Goal: Information Seeking & Learning: Find specific fact

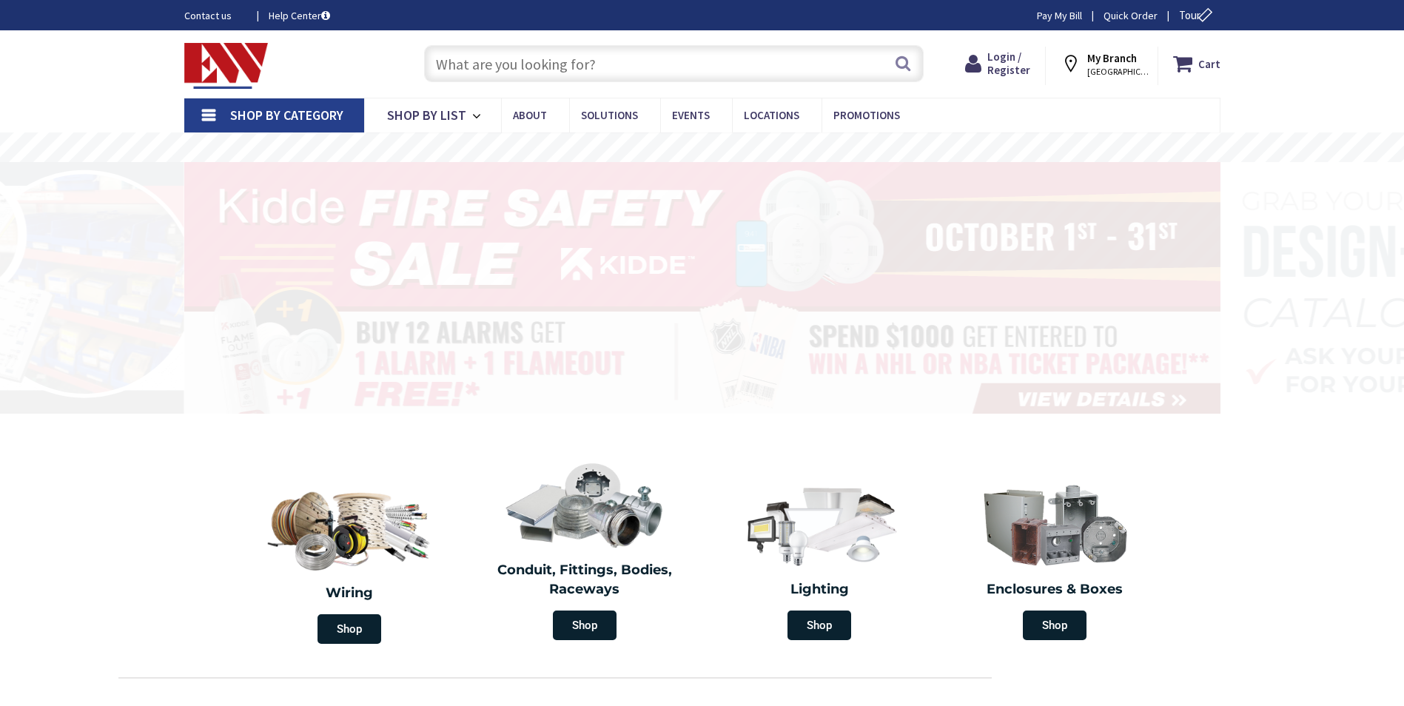
click at [1052, 13] on link "Pay My Bill" at bounding box center [1059, 15] width 45 height 15
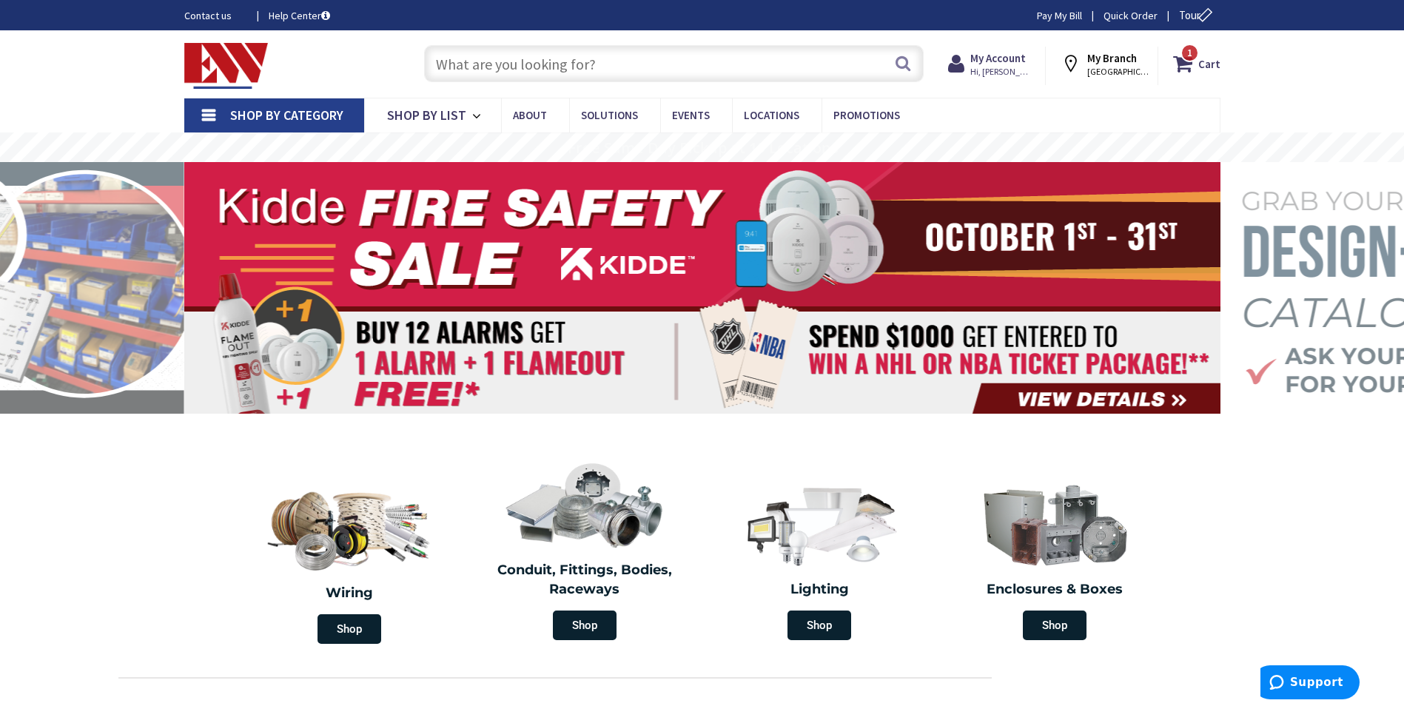
click at [513, 55] on input "text" at bounding box center [674, 63] width 500 height 37
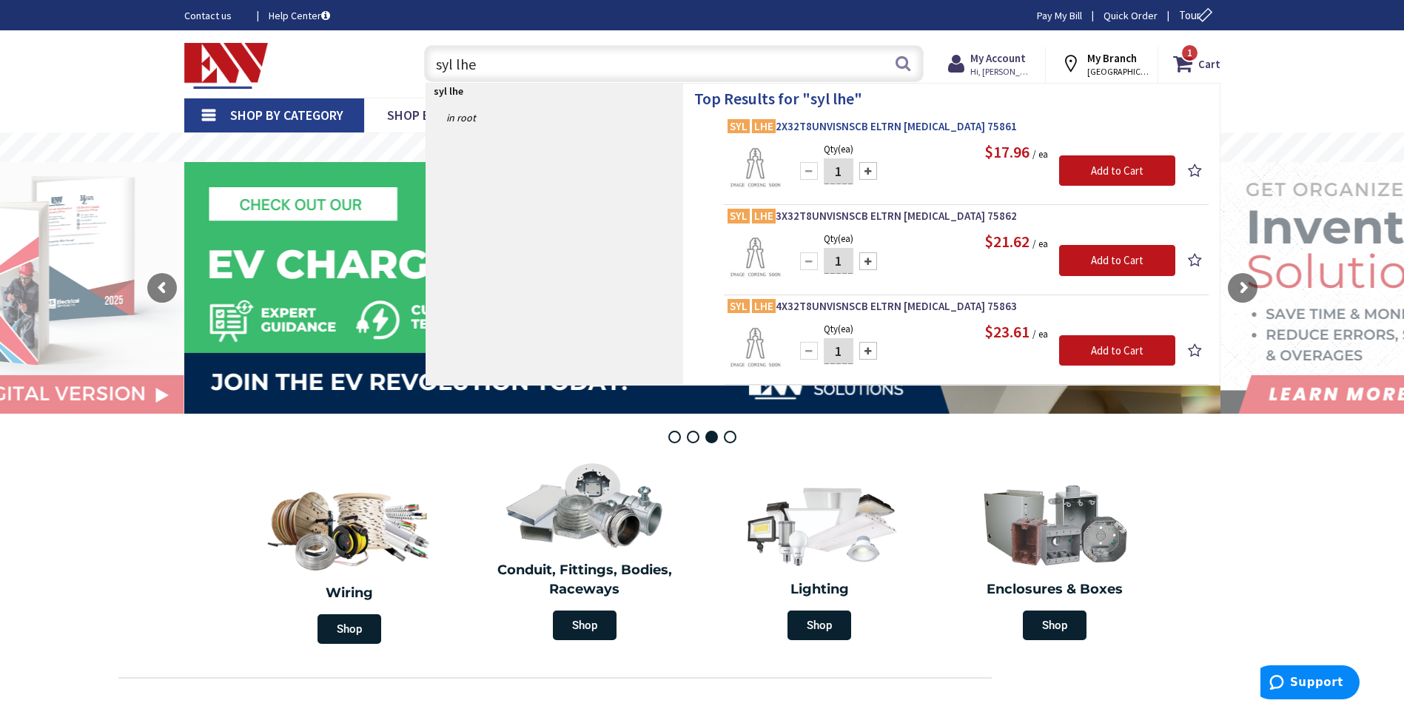
type input "syl lhe"
click at [920, 126] on span "SYL LHE 2X32T8UNVISNSCB ELTRN BAL 75861" at bounding box center [966, 126] width 477 height 15
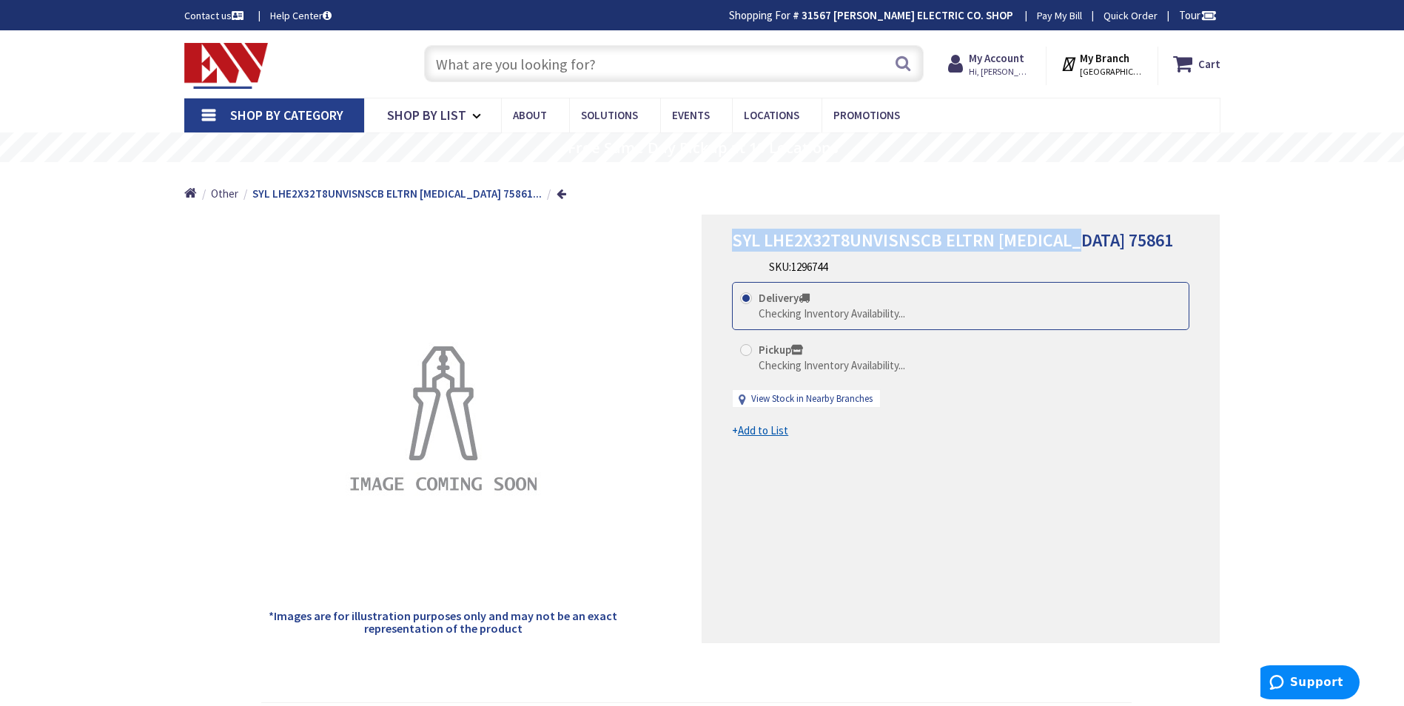
drag, startPoint x: 732, startPoint y: 242, endPoint x: 1081, endPoint y: 239, distance: 349.4
click at [1081, 239] on h1 "SYL LHE2X32T8UNVISNSCB ELTRN BAL 75861" at bounding box center [960, 240] width 457 height 21
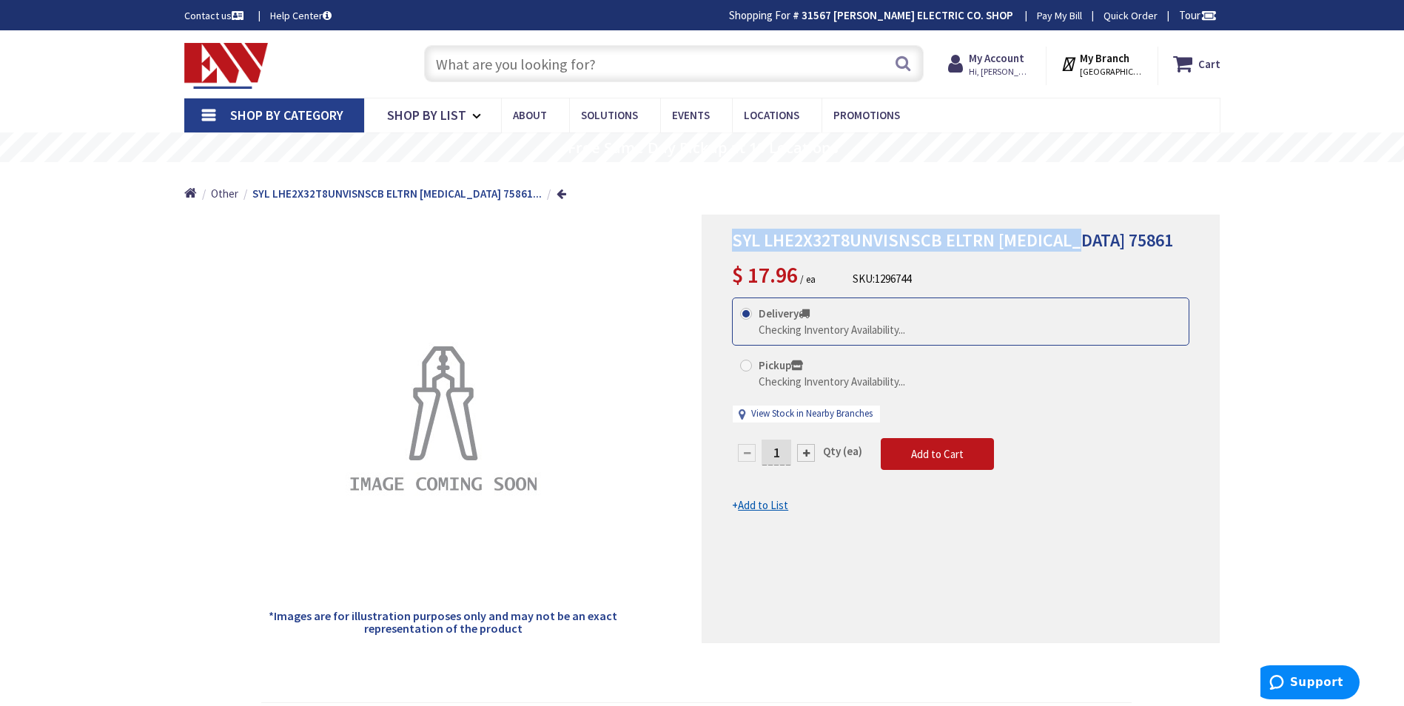
copy span "SYL LHE2X32T8UNVISNSCB ELTRN BAL 75861"
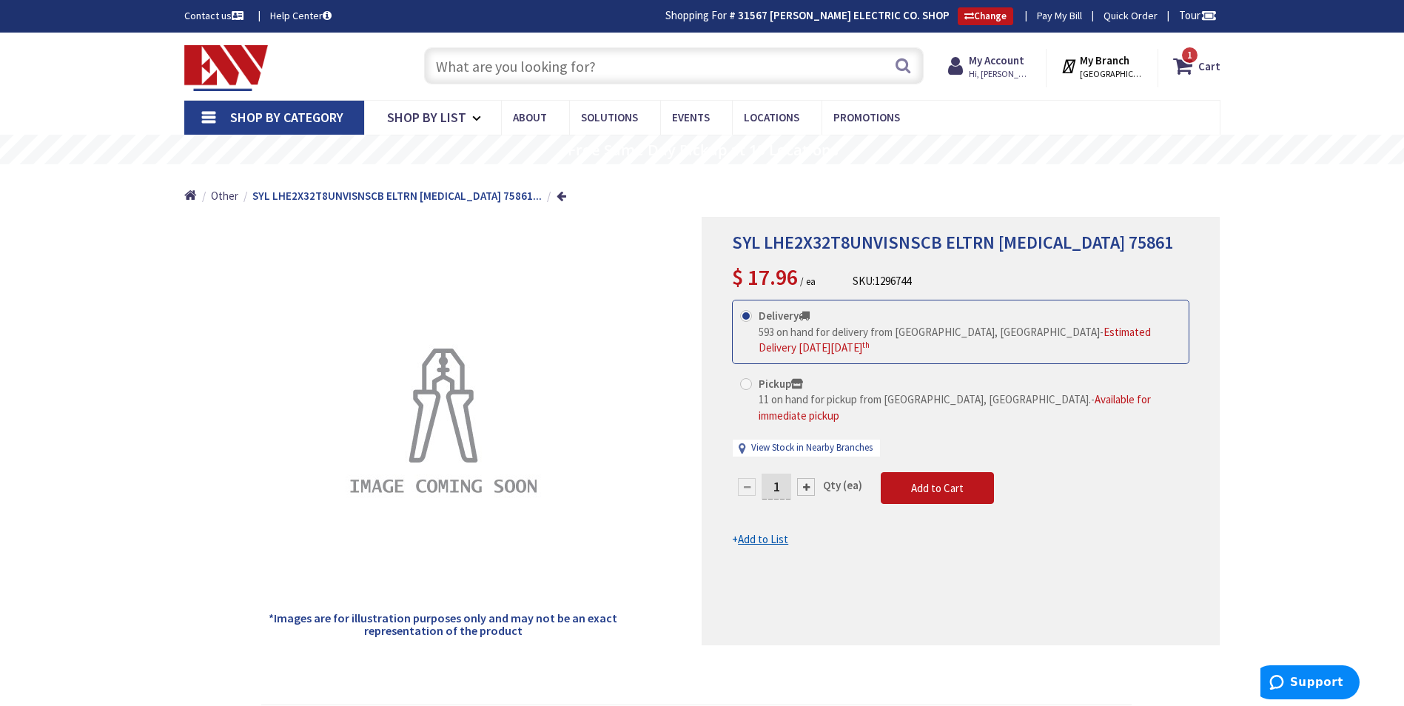
click at [509, 74] on input "text" at bounding box center [674, 65] width 500 height 37
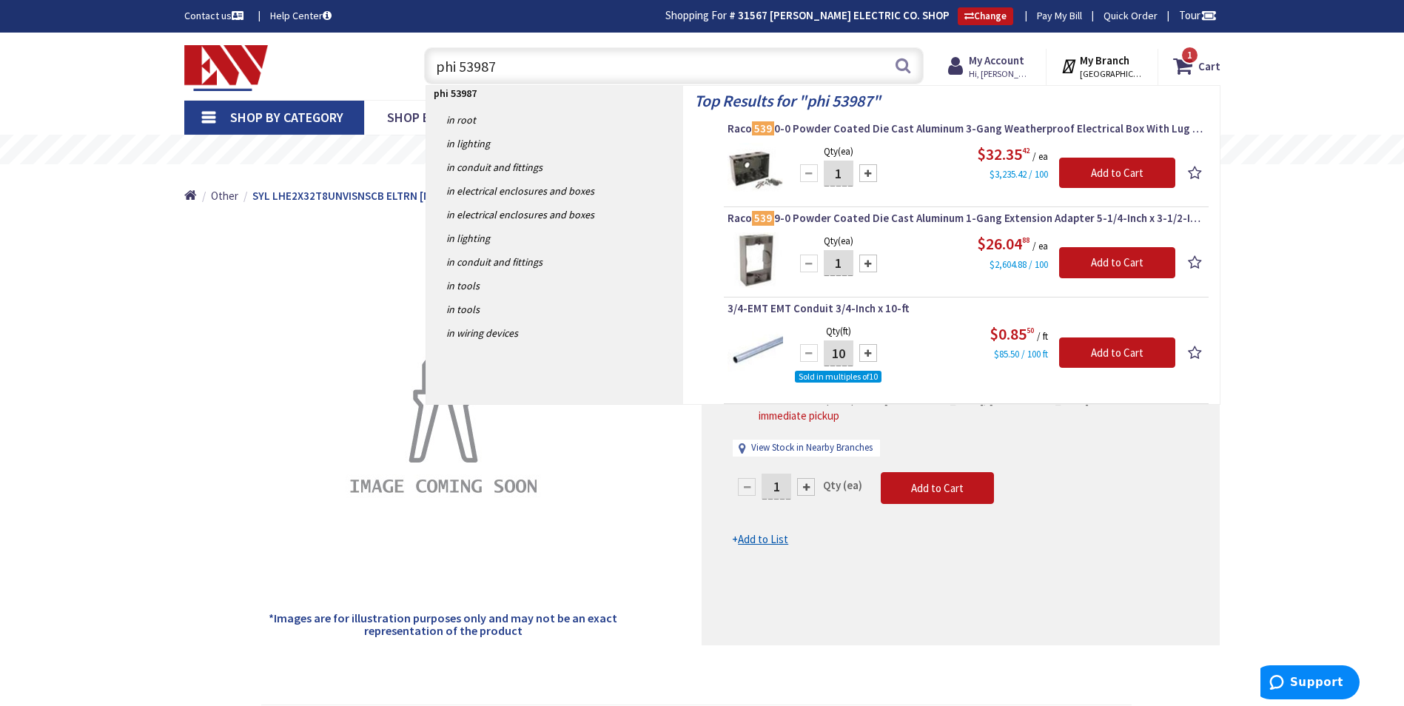
type input "phi 539874"
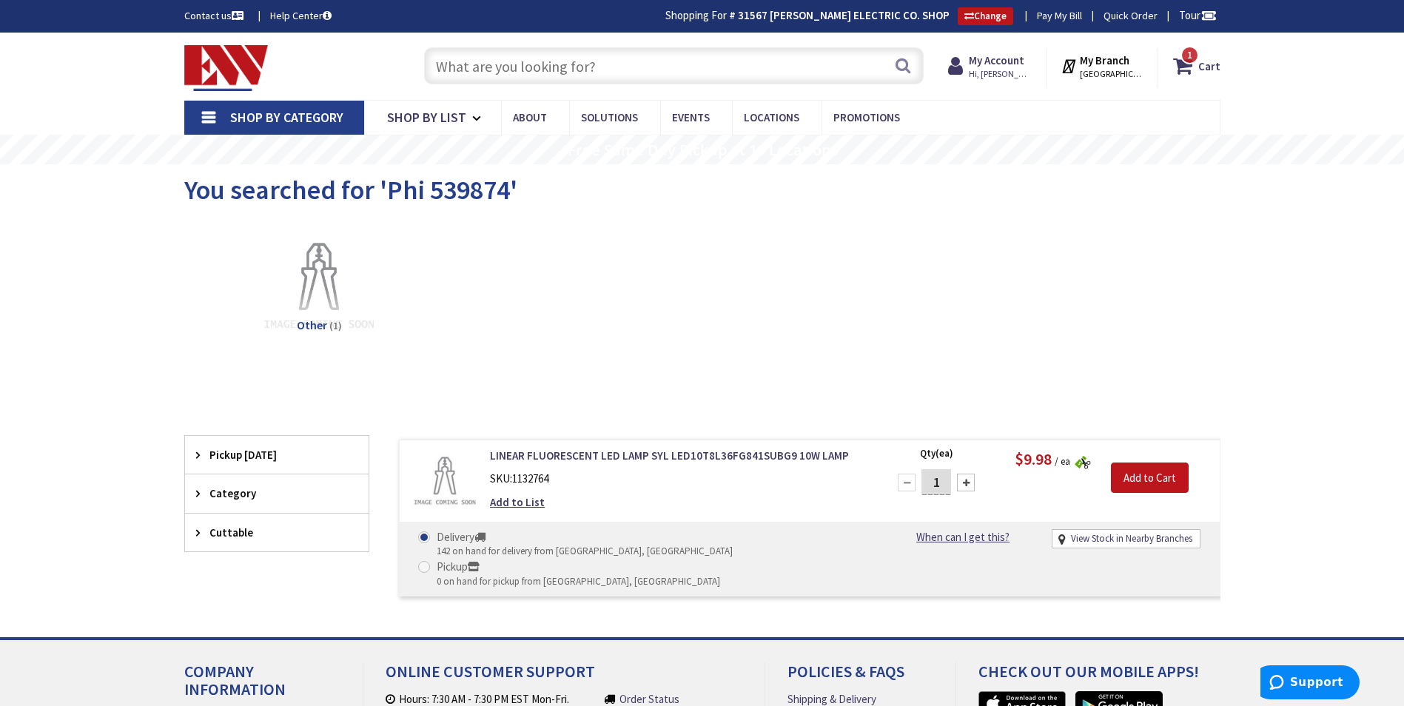
click at [521, 66] on input "text" at bounding box center [674, 65] width 500 height 37
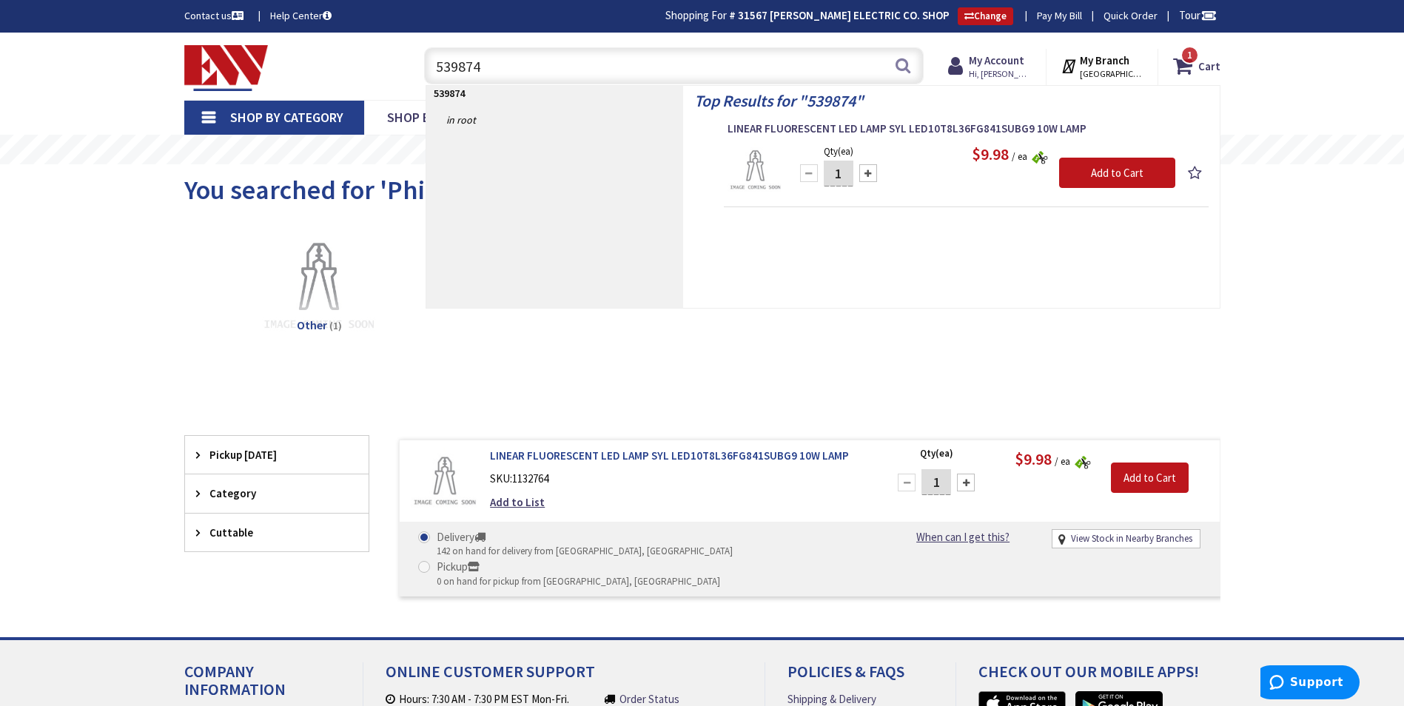
type input "539874"
click at [657, 450] on link "LINEAR FLUORESCENT LED LAMP SYL LED10T8L36FG841SUBG9 10W LAMP" at bounding box center [678, 456] width 377 height 16
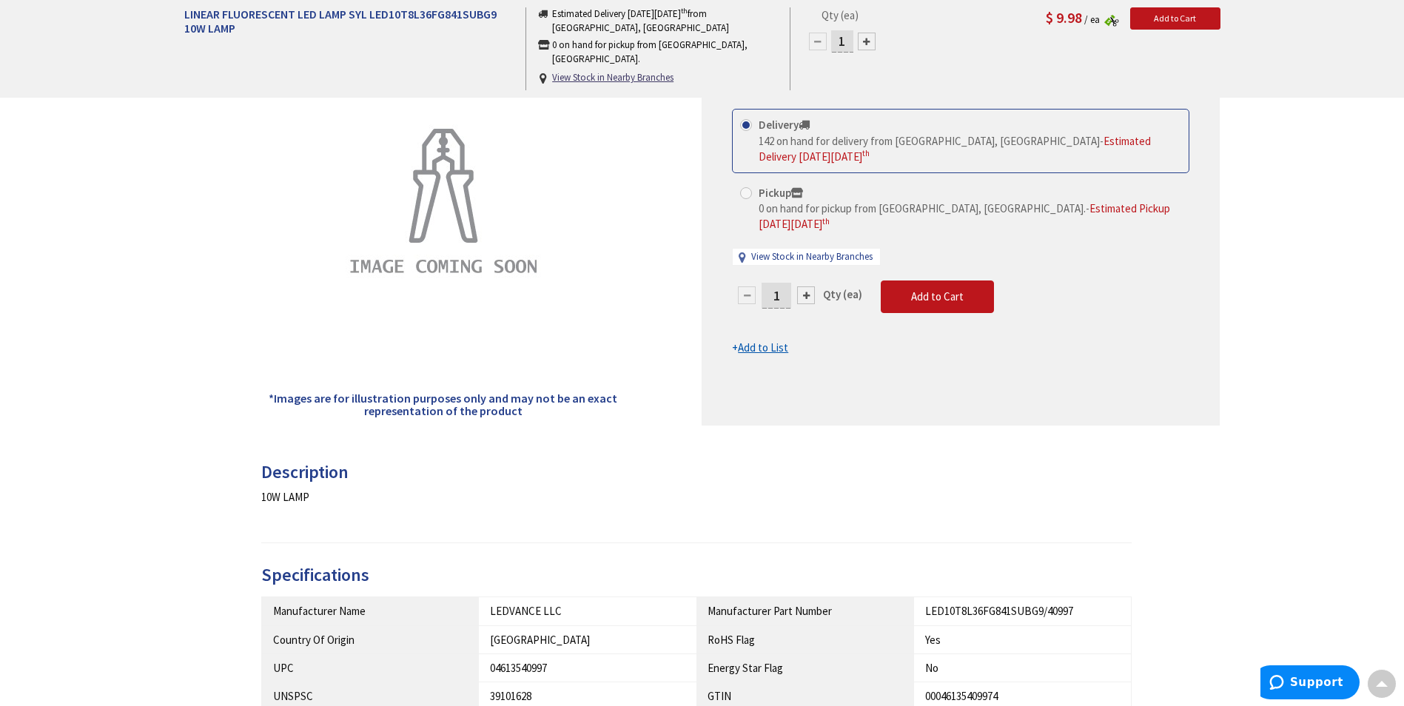
scroll to position [2, 0]
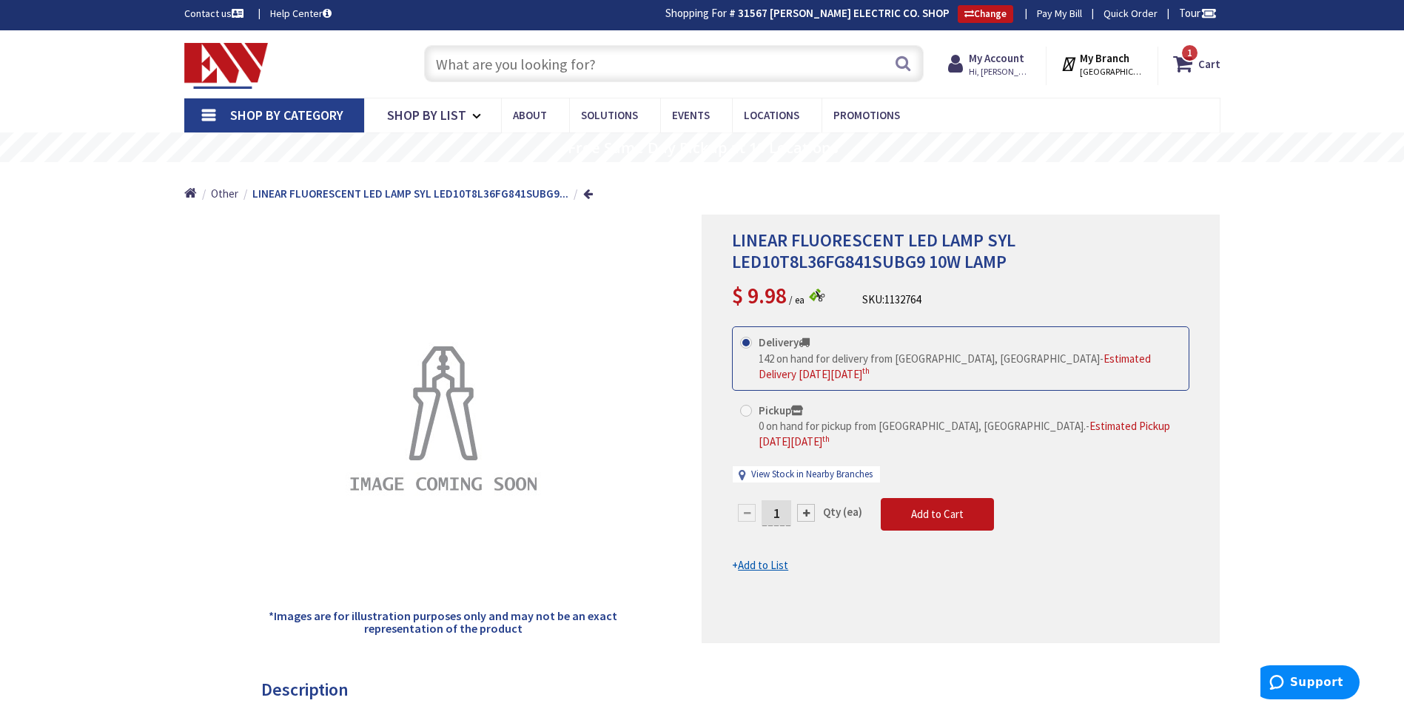
click at [501, 73] on input "text" at bounding box center [674, 63] width 500 height 37
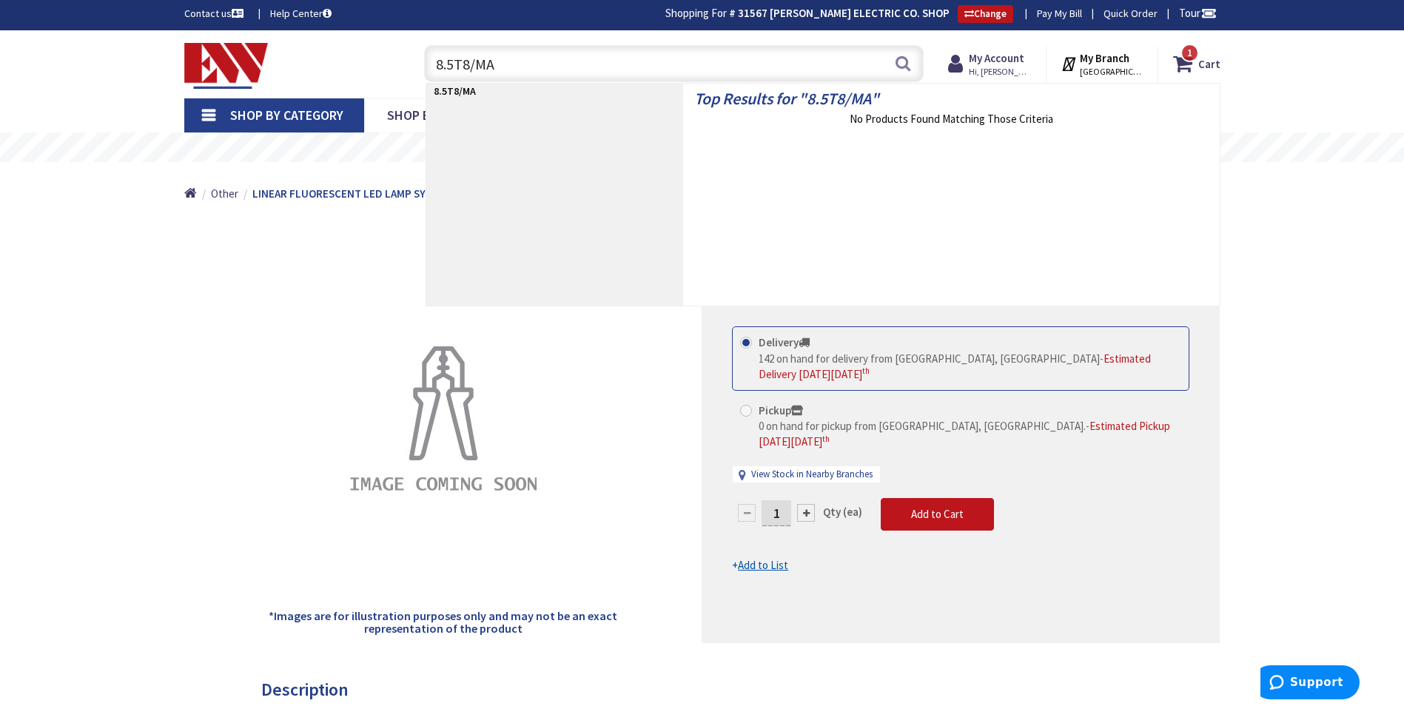
type input "8.5T8/MAS"
